Goal: Information Seeking & Learning: Learn about a topic

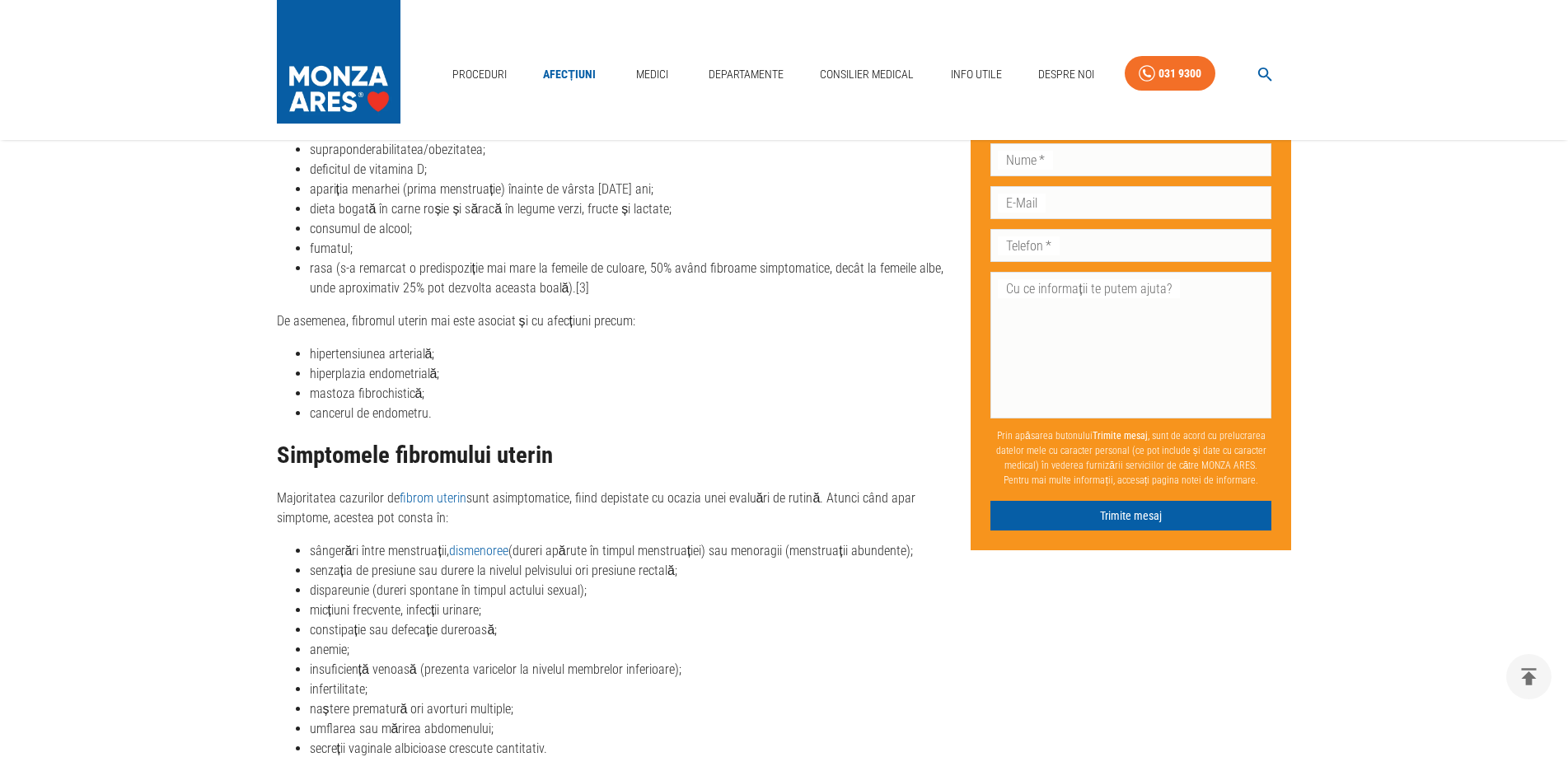
scroll to position [2882, 0]
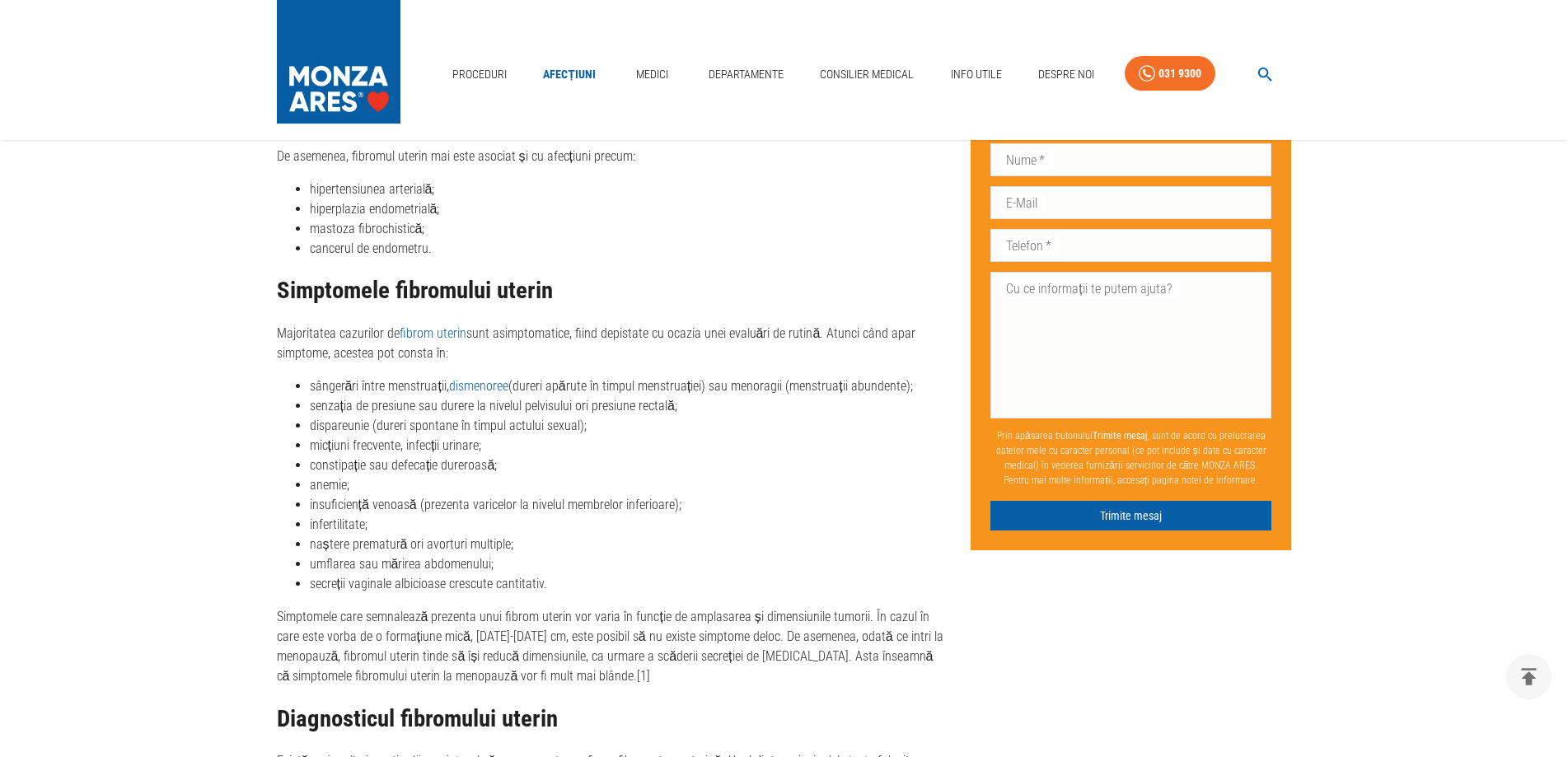
drag, startPoint x: 322, startPoint y: 465, endPoint x: 513, endPoint y: 462, distance: 191.0
click at [513, 462] on li "constipație sau defecație dureroasă;" at bounding box center [627, 465] width 635 height 20
click at [372, 487] on li "anemie;" at bounding box center [627, 485] width 635 height 20
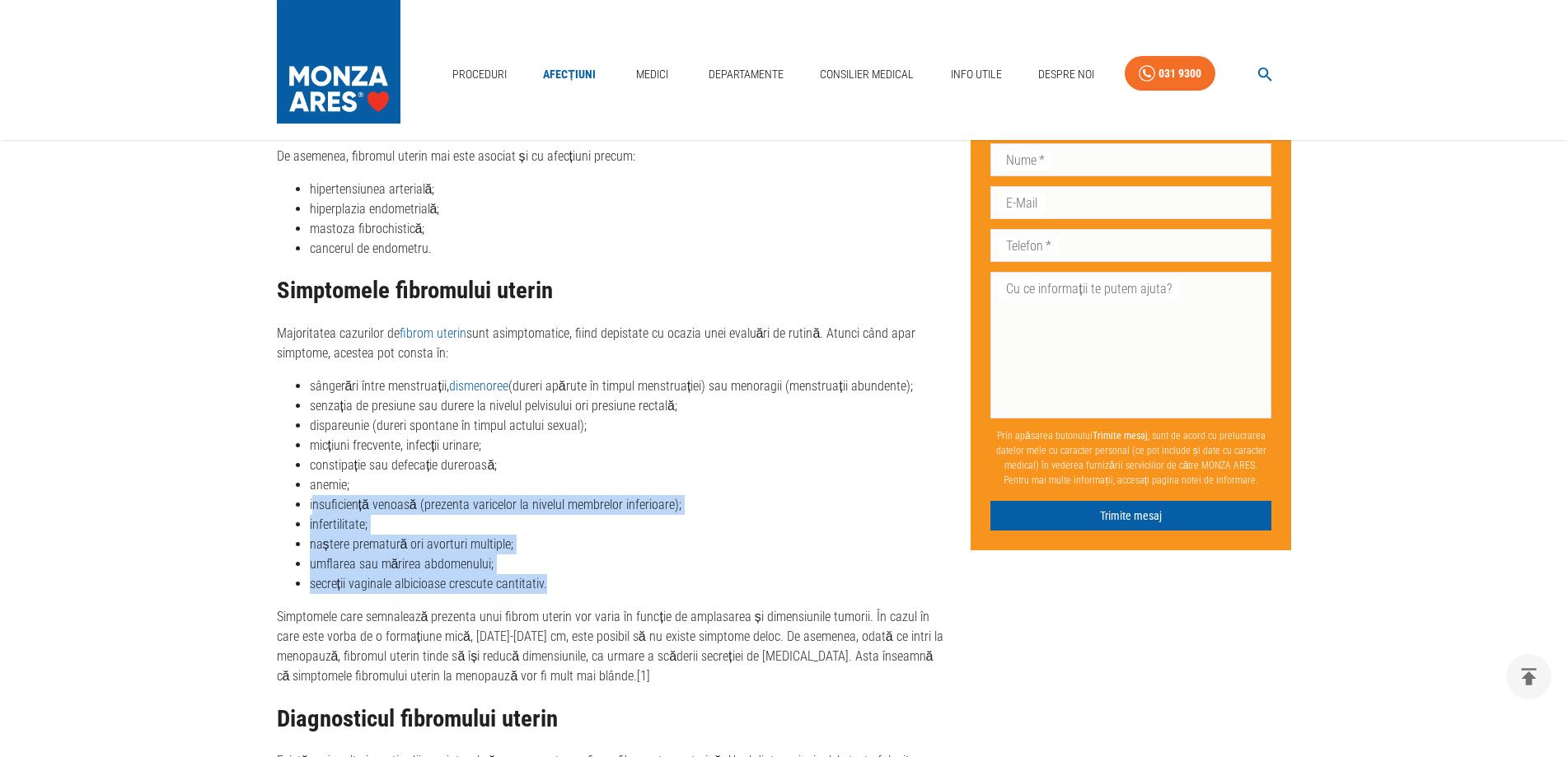
drag, startPoint x: 382, startPoint y: 508, endPoint x: 560, endPoint y: 583, distance: 193.2
click at [560, 583] on ul "sângerări între menstruații, dismenoree (dureri apărute în timpul menstruației)…" at bounding box center [611, 485] width 668 height 218
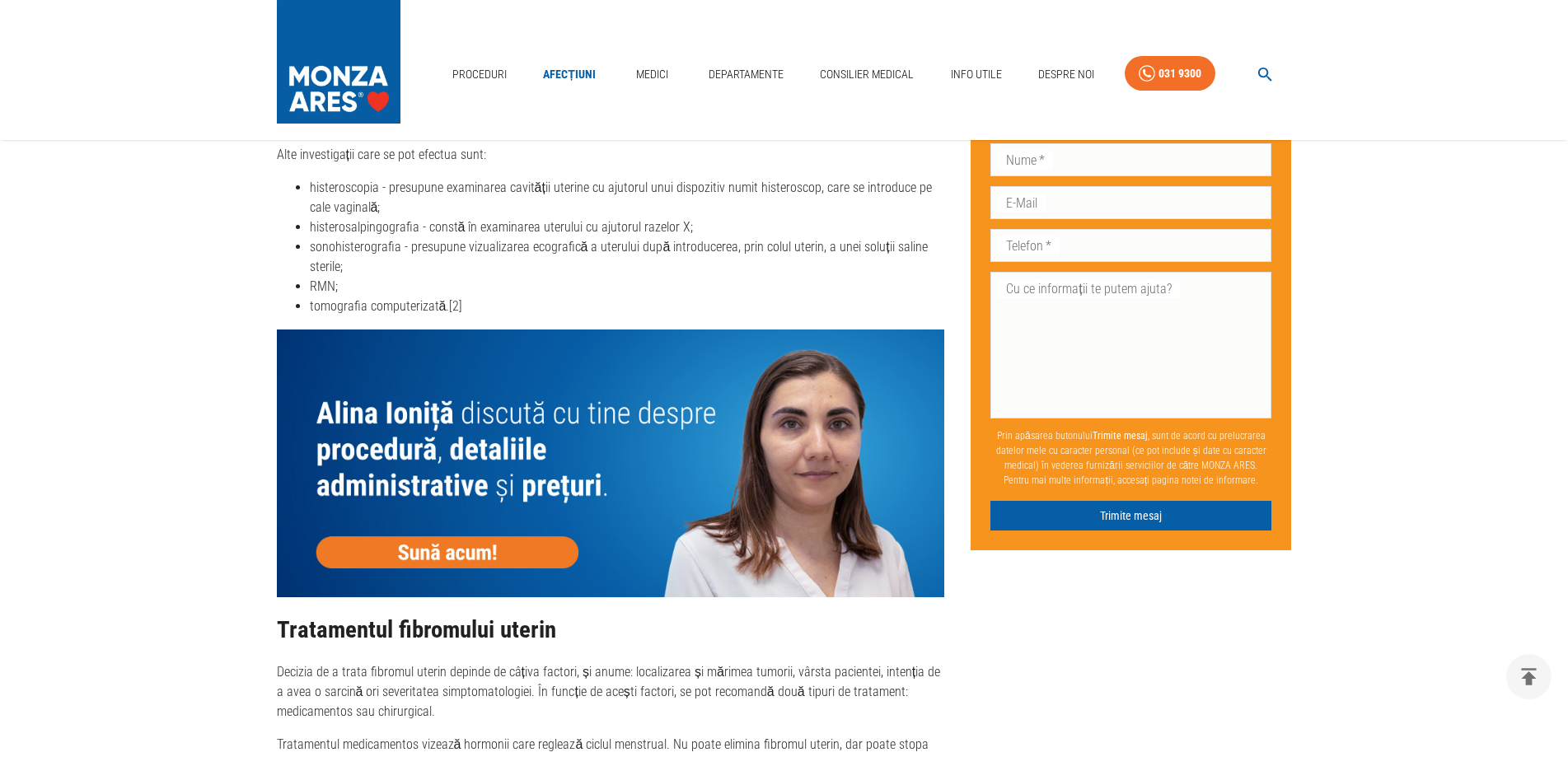
scroll to position [3871, 0]
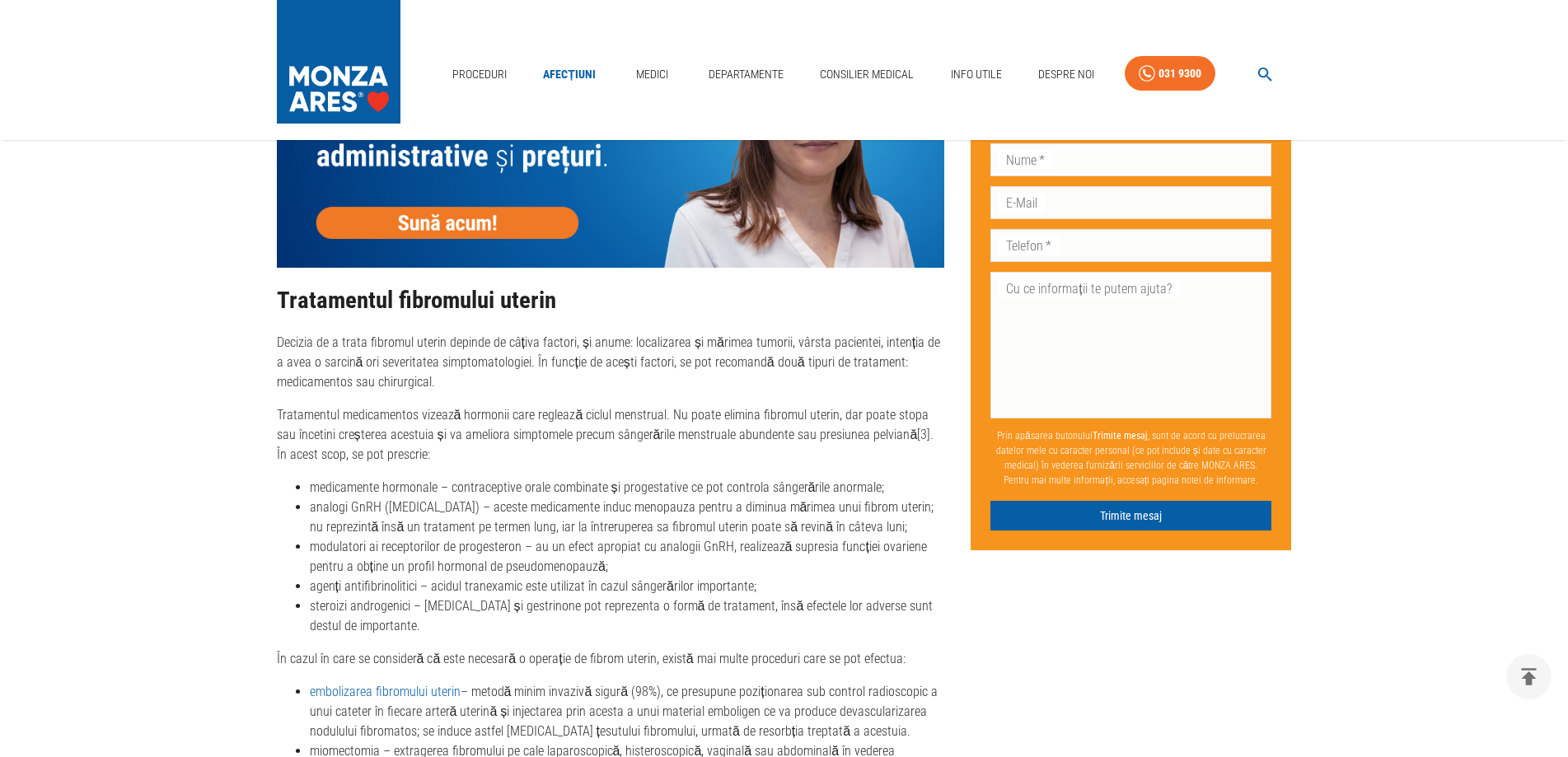
drag, startPoint x: 385, startPoint y: 529, endPoint x: 789, endPoint y: 545, distance: 404.3
click at [789, 537] on li "analogi GnRH ([MEDICAL_DATA]) – aceste medicamente induc menopauza pentru a dim…" at bounding box center [627, 517] width 635 height 39
click at [371, 537] on li "analogi GnRH ([MEDICAL_DATA]) – aceste medicamente induc menopauza pentru a dim…" at bounding box center [627, 517] width 635 height 39
drag, startPoint x: 319, startPoint y: 568, endPoint x: 631, endPoint y: 588, distance: 312.6
click at [631, 576] on li "modulatori ai receptorilor de progesteron – au un efect apropiat cu analogii Gn…" at bounding box center [627, 556] width 635 height 39
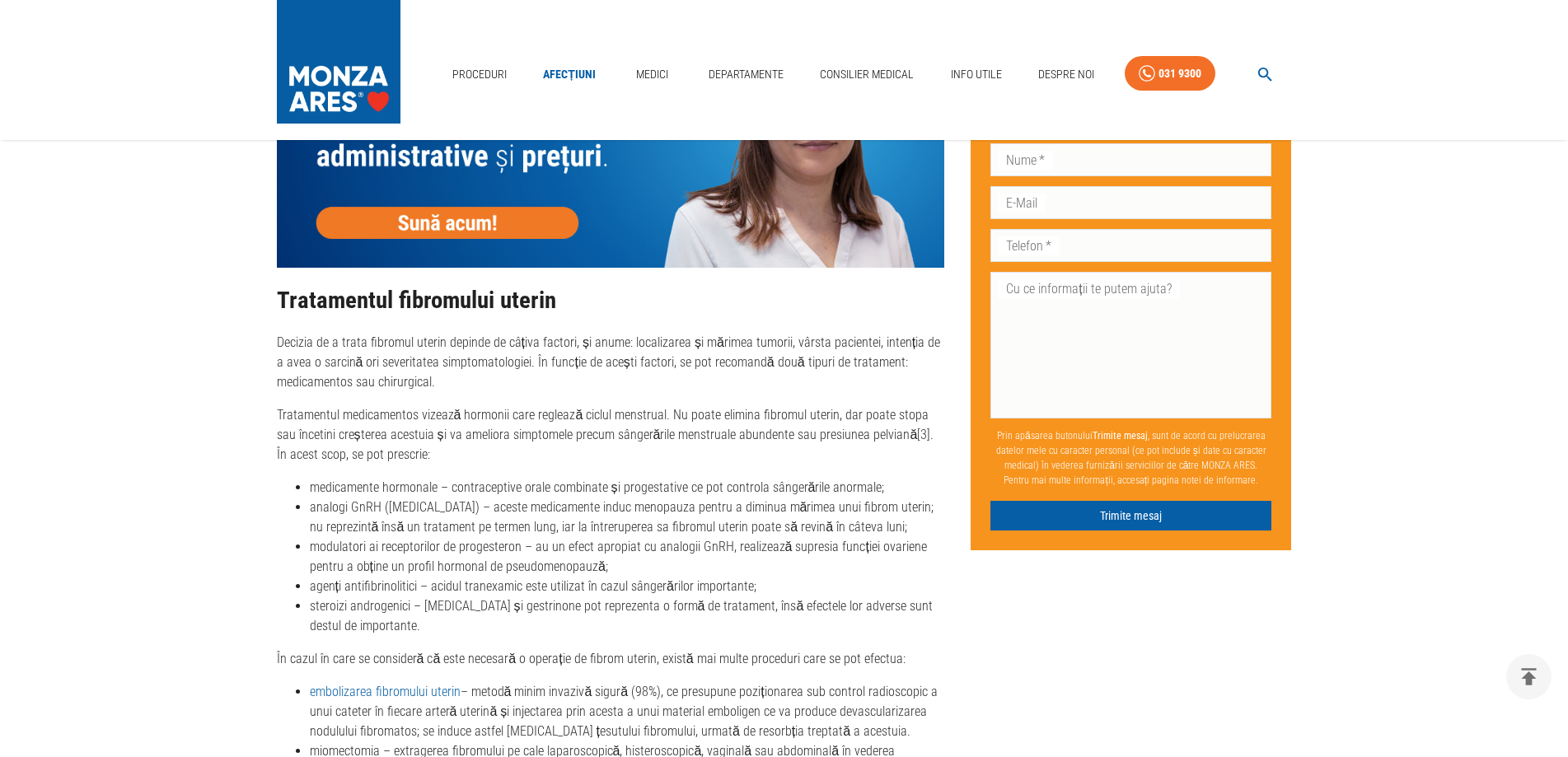
scroll to position [4117, 0]
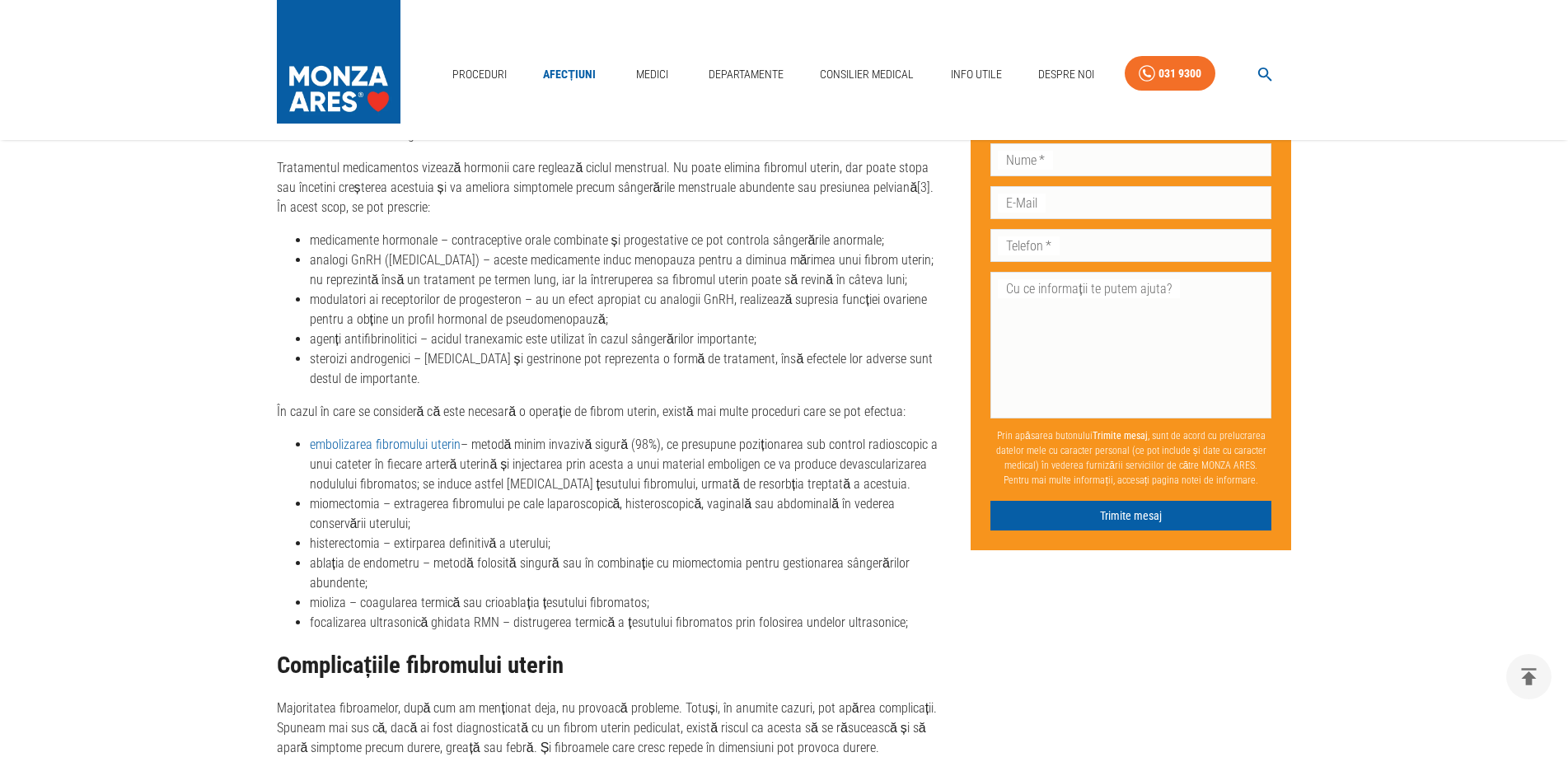
click at [522, 421] on p "În cazul în care se consideră că este necesară o operație de fibrom uterin, exi…" at bounding box center [611, 412] width 668 height 20
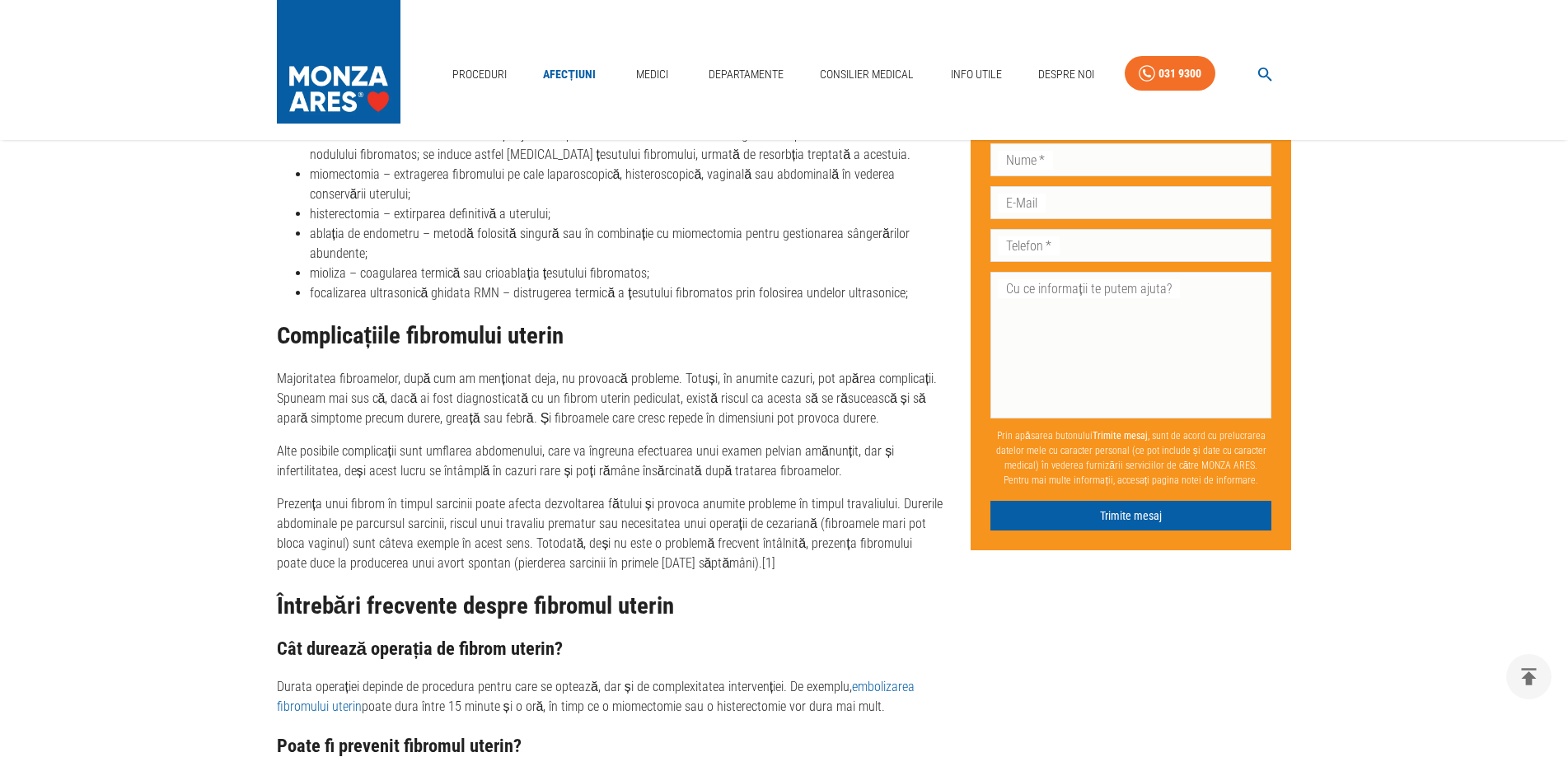
scroll to position [4694, 0]
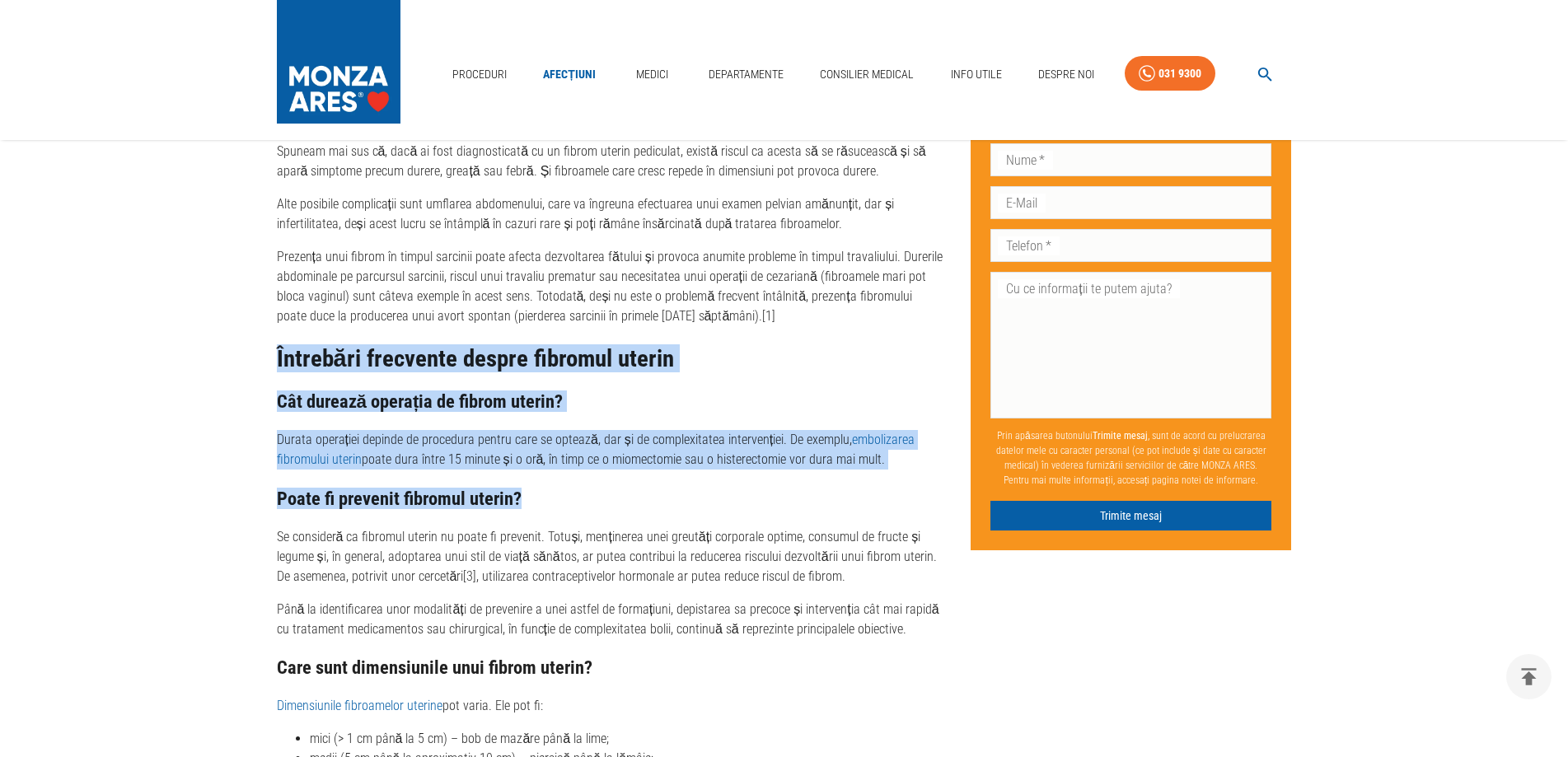
drag, startPoint x: 274, startPoint y: 374, endPoint x: 572, endPoint y: 518, distance: 331.0
